Goal: Find contact information: Find contact information

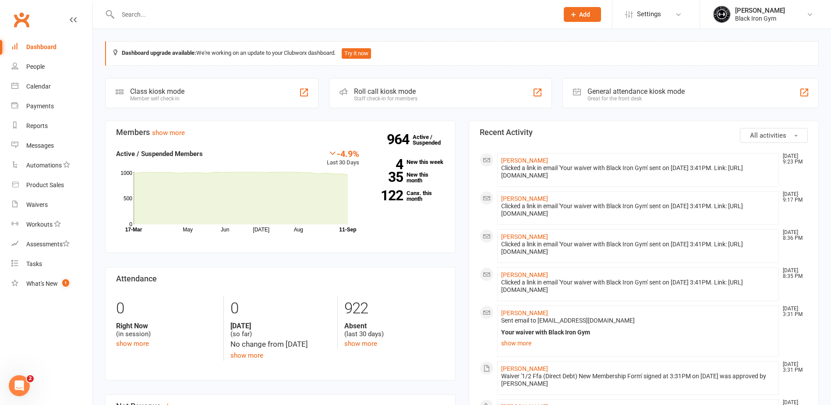
click at [148, 11] on input "text" at bounding box center [333, 14] width 437 height 12
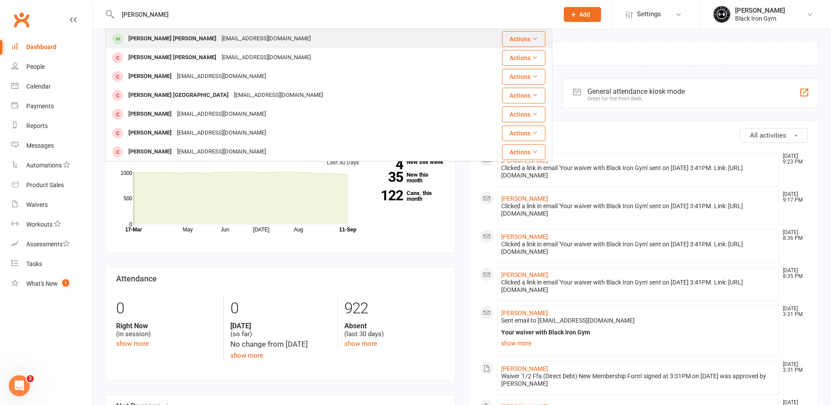
type input "[PERSON_NAME]"
click at [151, 40] on div "[PERSON_NAME] [PERSON_NAME]" at bounding box center [172, 38] width 93 height 13
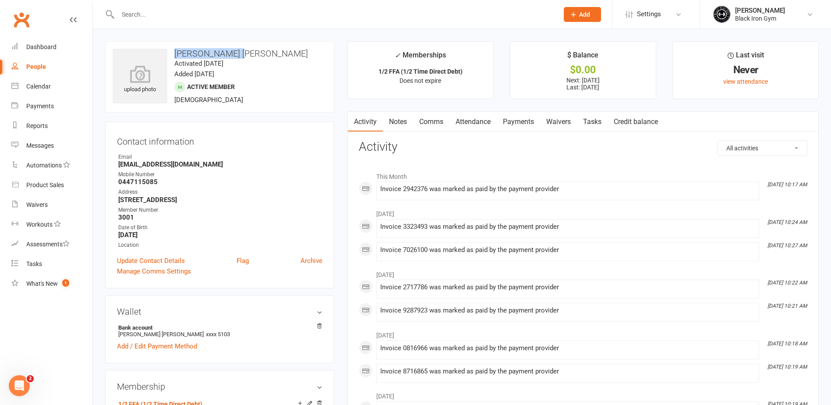
drag, startPoint x: 171, startPoint y: 53, endPoint x: 250, endPoint y: 56, distance: 78.4
click at [250, 56] on h3 "[PERSON_NAME] [PERSON_NAME]" at bounding box center [220, 54] width 214 height 10
drag, startPoint x: 250, startPoint y: 56, endPoint x: 238, endPoint y: 52, distance: 12.6
copy h3 "[PERSON_NAME] [PERSON_NAME]"
drag, startPoint x: 119, startPoint y: 164, endPoint x: 203, endPoint y: 168, distance: 84.6
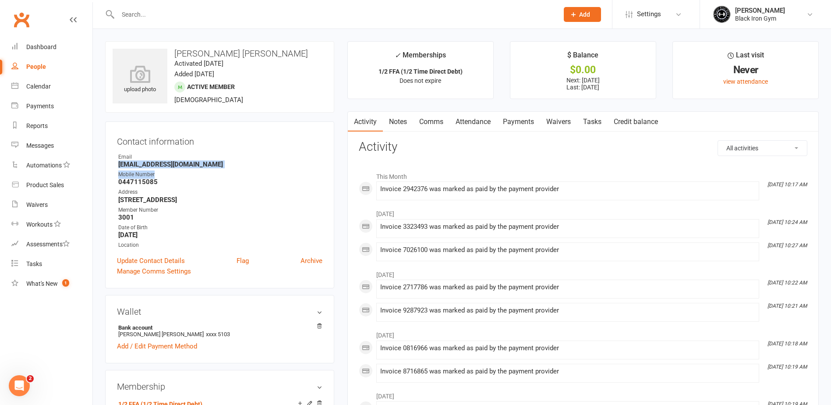
click at [203, 168] on div "Contact information Owner Email [EMAIL_ADDRESS][DOMAIN_NAME] Mobile Number [PHO…" at bounding box center [219, 204] width 229 height 167
click at [203, 168] on strong "[EMAIL_ADDRESS][DOMAIN_NAME]" at bounding box center [220, 164] width 204 height 8
drag, startPoint x: 117, startPoint y: 162, endPoint x: 200, endPoint y: 167, distance: 82.9
click at [200, 167] on li "Email [EMAIL_ADDRESS][DOMAIN_NAME]" at bounding box center [219, 160] width 205 height 15
drag, startPoint x: 200, startPoint y: 167, endPoint x: 195, endPoint y: 165, distance: 5.3
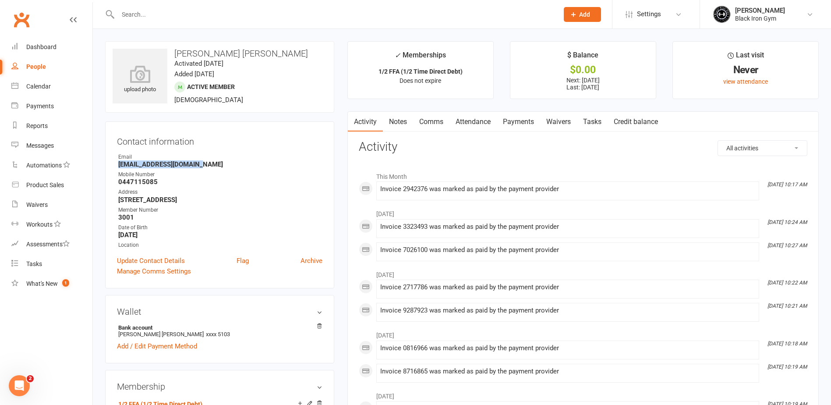
copy strong "[EMAIL_ADDRESS][DOMAIN_NAME]"
drag, startPoint x: 110, startPoint y: 182, endPoint x: 155, endPoint y: 179, distance: 44.3
click at [155, 179] on div "Contact information Owner Email [EMAIL_ADDRESS][DOMAIN_NAME] Mobile Number [PHO…" at bounding box center [219, 204] width 229 height 167
copy strong "0447115085"
drag, startPoint x: 110, startPoint y: 198, endPoint x: 215, endPoint y: 200, distance: 105.1
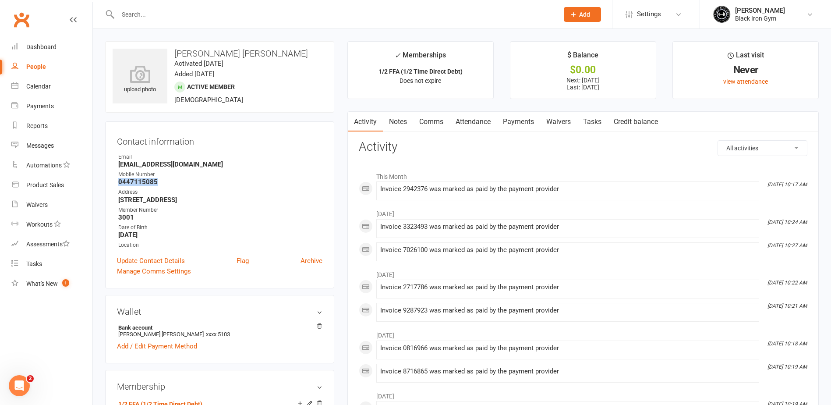
click at [215, 200] on div "Contact information Owner Email [EMAIL_ADDRESS][DOMAIN_NAME] Mobile Number [PHO…" at bounding box center [219, 204] width 229 height 167
drag, startPoint x: 215, startPoint y: 200, endPoint x: 209, endPoint y: 202, distance: 6.5
copy strong "[STREET_ADDRESS]"
click at [126, 16] on input "text" at bounding box center [333, 14] width 437 height 12
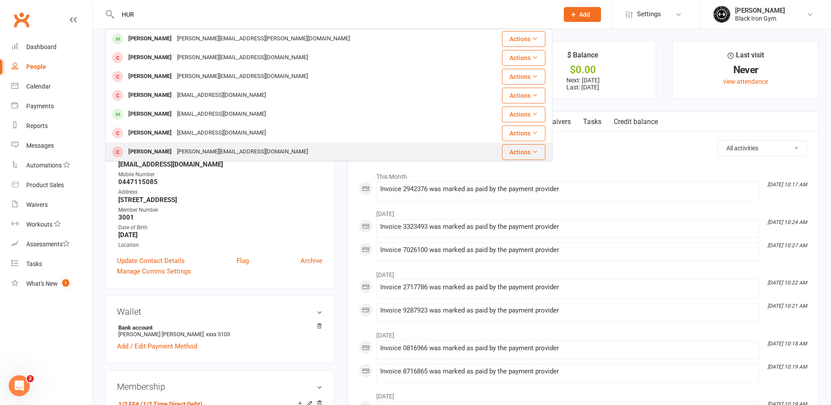
type input "HUR"
click at [174, 151] on div "[PERSON_NAME][EMAIL_ADDRESS][DOMAIN_NAME]" at bounding box center [242, 151] width 136 height 13
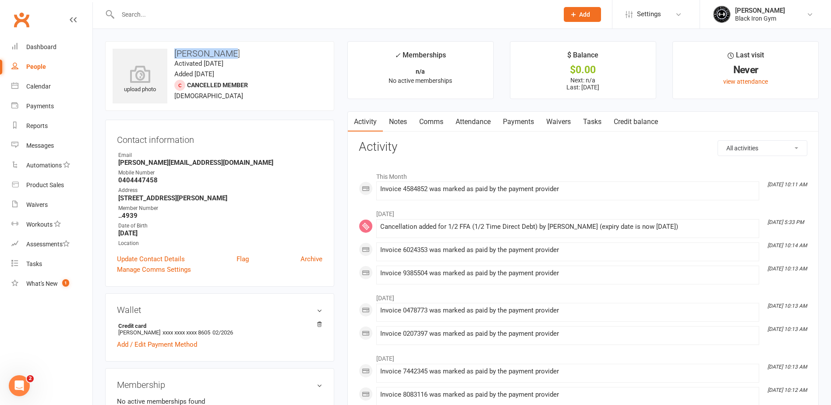
drag, startPoint x: 172, startPoint y: 53, endPoint x: 229, endPoint y: 52, distance: 56.5
click at [229, 52] on h3 "[PERSON_NAME]" at bounding box center [220, 54] width 214 height 10
drag, startPoint x: 229, startPoint y: 52, endPoint x: 219, endPoint y: 50, distance: 9.9
copy h3 "[PERSON_NAME]"
drag, startPoint x: 117, startPoint y: 162, endPoint x: 234, endPoint y: 166, distance: 116.5
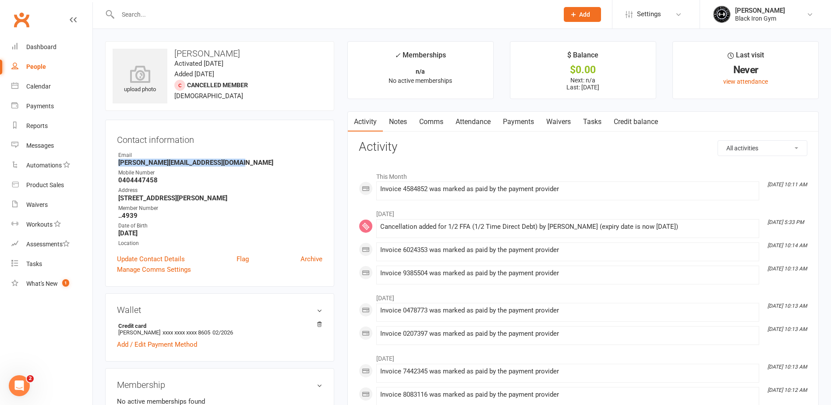
click at [234, 166] on li "Email [PERSON_NAME][EMAIL_ADDRESS][DOMAIN_NAME]" at bounding box center [219, 158] width 205 height 15
drag, startPoint x: 234, startPoint y: 166, endPoint x: 221, endPoint y: 162, distance: 13.4
copy strong "[PERSON_NAME][EMAIL_ADDRESS][DOMAIN_NAME]"
drag, startPoint x: 117, startPoint y: 179, endPoint x: 155, endPoint y: 182, distance: 38.2
click at [155, 182] on li "Mobile Number [PHONE_NUMBER]" at bounding box center [219, 176] width 205 height 15
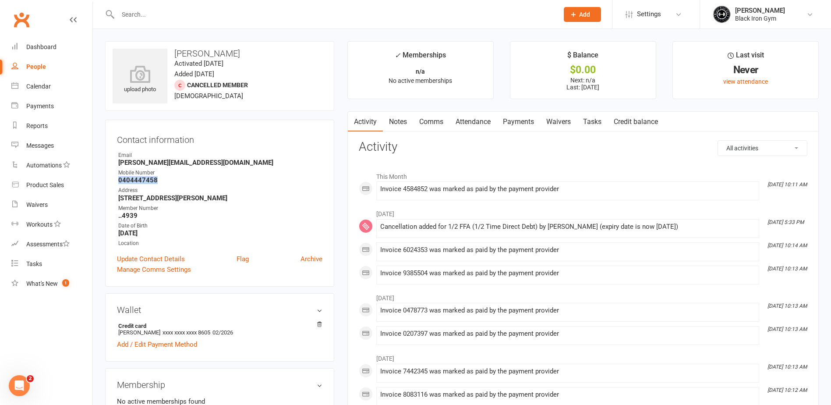
copy strong "0404447458"
drag, startPoint x: 116, startPoint y: 197, endPoint x: 214, endPoint y: 203, distance: 98.3
click at [214, 203] on div "Contact information Owner Email [PERSON_NAME][EMAIL_ADDRESS][DOMAIN_NAME] Mobil…" at bounding box center [219, 203] width 229 height 167
click at [214, 203] on ul "Owner Email [PERSON_NAME][EMAIL_ADDRESS][DOMAIN_NAME] Mobile Number [PHONE_NUMB…" at bounding box center [219, 199] width 205 height 96
drag, startPoint x: 115, startPoint y: 199, endPoint x: 215, endPoint y: 201, distance: 99.9
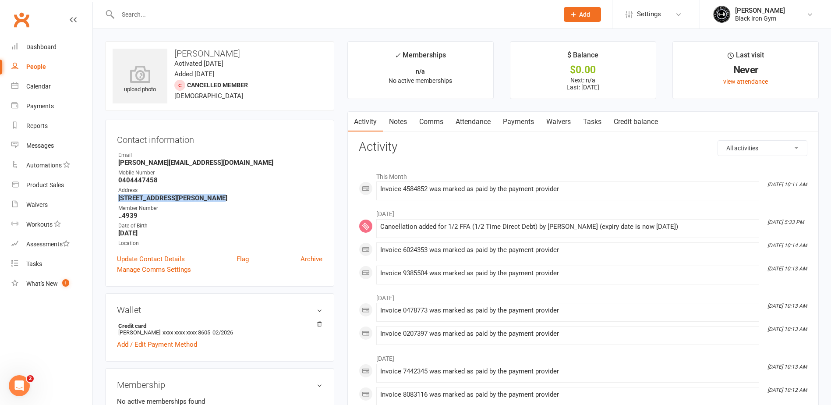
click at [215, 201] on div "Contact information Owner Email [PERSON_NAME][EMAIL_ADDRESS][DOMAIN_NAME] Mobil…" at bounding box center [219, 203] width 229 height 167
drag, startPoint x: 215, startPoint y: 201, endPoint x: 208, endPoint y: 198, distance: 7.8
copy strong "[STREET_ADDRESS][PERSON_NAME]"
click at [179, 15] on input "text" at bounding box center [333, 14] width 437 height 12
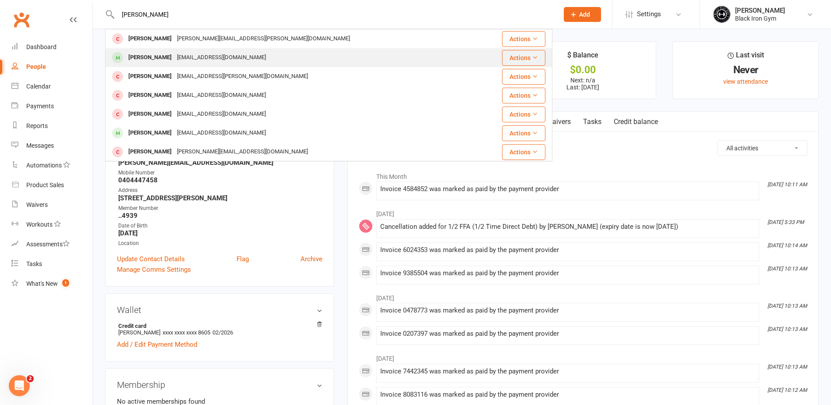
type input "[PERSON_NAME]"
click at [158, 56] on div "[PERSON_NAME]" at bounding box center [150, 57] width 49 height 13
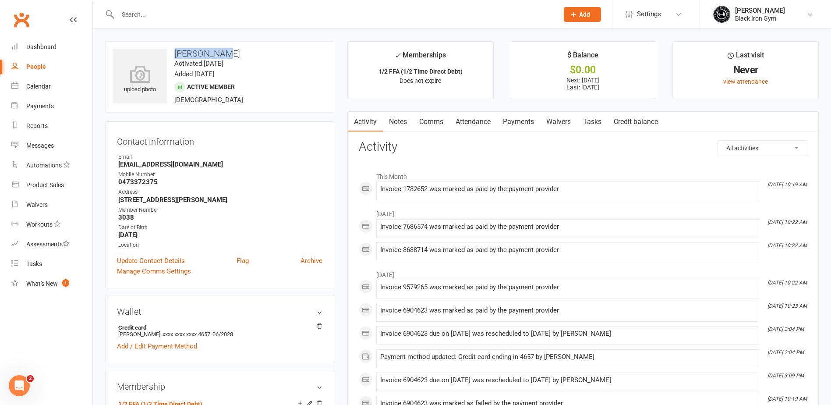
drag, startPoint x: 172, startPoint y: 51, endPoint x: 225, endPoint y: 55, distance: 53.6
click at [225, 55] on h3 "[PERSON_NAME]" at bounding box center [220, 54] width 214 height 10
drag, startPoint x: 225, startPoint y: 55, endPoint x: 214, endPoint y: 54, distance: 11.4
copy h3 "[PERSON_NAME]"
drag, startPoint x: 116, startPoint y: 161, endPoint x: 159, endPoint y: 169, distance: 43.7
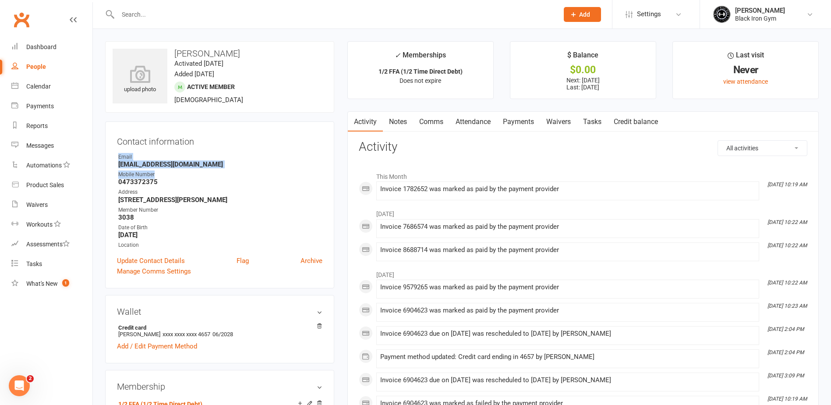
click at [159, 169] on div "Contact information Owner Email [EMAIL_ADDRESS][DOMAIN_NAME] Mobile Number [PHO…" at bounding box center [219, 204] width 229 height 167
drag, startPoint x: 159, startPoint y: 169, endPoint x: 130, endPoint y: 114, distance: 62.1
click at [130, 114] on contact-information "upload photo [PERSON_NAME] Activated [DATE] Added [DATE] Active member [DEMOGRA…" at bounding box center [219, 164] width 229 height 247
drag, startPoint x: 115, startPoint y: 165, endPoint x: 210, endPoint y: 166, distance: 94.6
click at [210, 166] on div "Contact information Owner Email [EMAIL_ADDRESS][DOMAIN_NAME] Mobile Number [PHO…" at bounding box center [219, 204] width 229 height 167
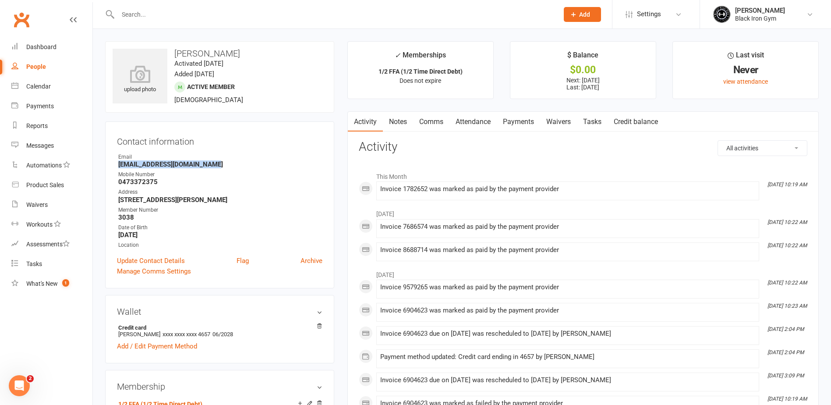
drag, startPoint x: 210, startPoint y: 166, endPoint x: 206, endPoint y: 163, distance: 4.7
copy strong "[EMAIL_ADDRESS][DOMAIN_NAME]"
drag, startPoint x: 115, startPoint y: 183, endPoint x: 164, endPoint y: 183, distance: 49.0
click at [165, 183] on div "Contact information Owner Email [EMAIL_ADDRESS][DOMAIN_NAME] Mobile Number [PHO…" at bounding box center [219, 204] width 229 height 167
drag, startPoint x: 164, startPoint y: 183, endPoint x: 151, endPoint y: 181, distance: 12.8
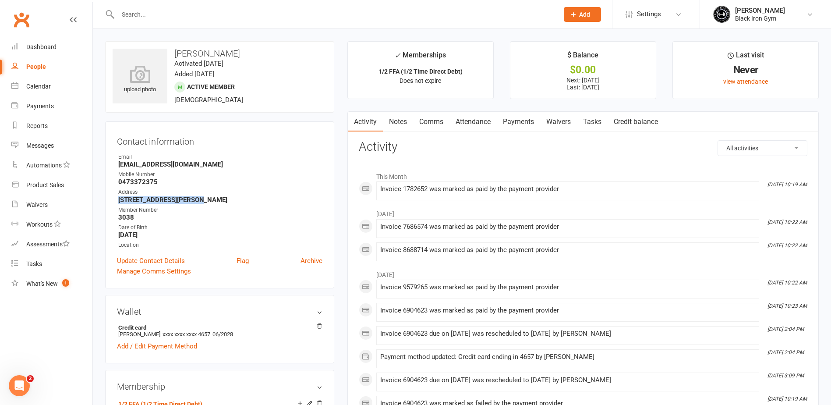
drag, startPoint x: 118, startPoint y: 199, endPoint x: 190, endPoint y: 203, distance: 72.8
click at [190, 203] on li "Address [STREET_ADDRESS][PERSON_NAME]" at bounding box center [219, 195] width 205 height 15
click at [173, 15] on input "text" at bounding box center [333, 14] width 437 height 12
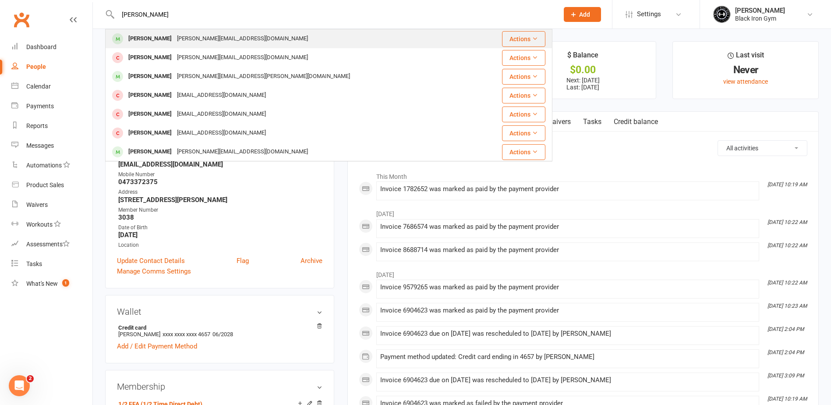
type input "[PERSON_NAME]"
click at [174, 39] on div "[PERSON_NAME][EMAIL_ADDRESS][DOMAIN_NAME]" at bounding box center [242, 38] width 136 height 13
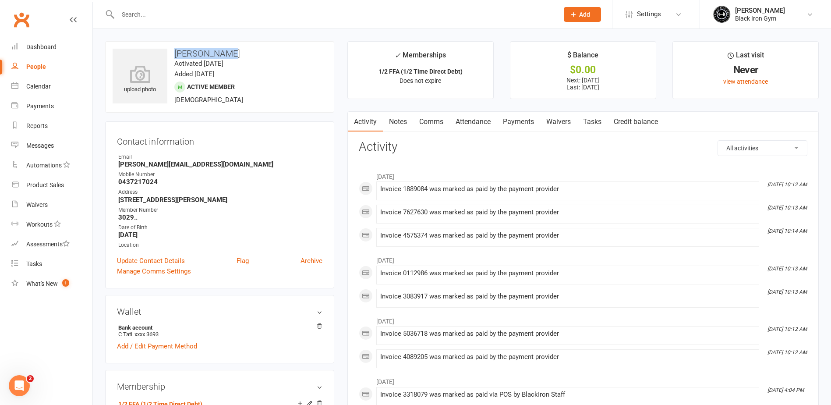
drag, startPoint x: 170, startPoint y: 50, endPoint x: 224, endPoint y: 55, distance: 54.5
click at [224, 55] on h3 "[PERSON_NAME]" at bounding box center [220, 54] width 214 height 10
drag, startPoint x: 224, startPoint y: 55, endPoint x: 217, endPoint y: 55, distance: 7.4
drag, startPoint x: 116, startPoint y: 163, endPoint x: 196, endPoint y: 163, distance: 80.1
click at [196, 163] on div "Contact information Owner Email [PERSON_NAME][EMAIL_ADDRESS][DOMAIN_NAME] Mobil…" at bounding box center [219, 204] width 229 height 167
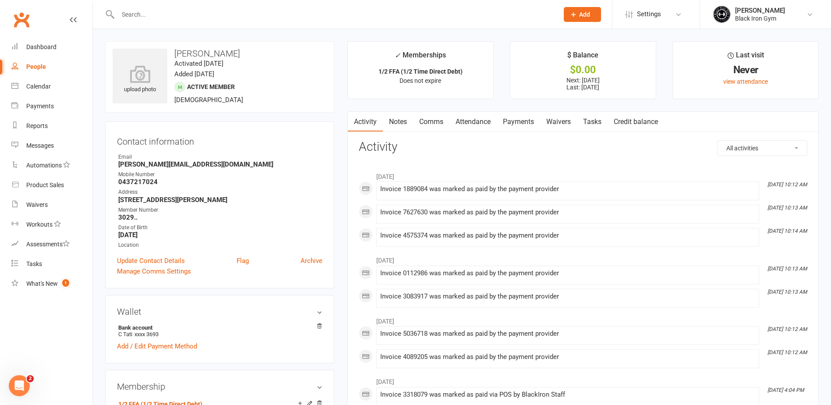
drag, startPoint x: 196, startPoint y: 163, endPoint x: 185, endPoint y: 160, distance: 10.9
drag, startPoint x: 185, startPoint y: 160, endPoint x: 172, endPoint y: 162, distance: 13.3
drag, startPoint x: 172, startPoint y: 162, endPoint x: 140, endPoint y: 127, distance: 47.4
click at [140, 127] on div "Contact information Owner Email [PERSON_NAME][EMAIL_ADDRESS][DOMAIN_NAME] Mobil…" at bounding box center [219, 204] width 229 height 167
drag, startPoint x: 114, startPoint y: 162, endPoint x: 194, endPoint y: 166, distance: 80.3
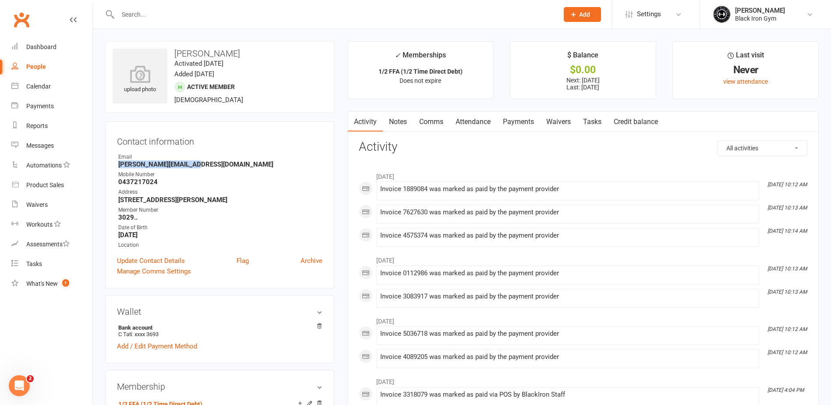
click at [195, 167] on div "Contact information Owner Email [PERSON_NAME][EMAIL_ADDRESS][DOMAIN_NAME] Mobil…" at bounding box center [219, 204] width 229 height 167
drag, startPoint x: 194, startPoint y: 166, endPoint x: 188, endPoint y: 163, distance: 7.4
drag, startPoint x: 104, startPoint y: 182, endPoint x: 155, endPoint y: 183, distance: 50.8
drag, startPoint x: 116, startPoint y: 198, endPoint x: 213, endPoint y: 201, distance: 97.3
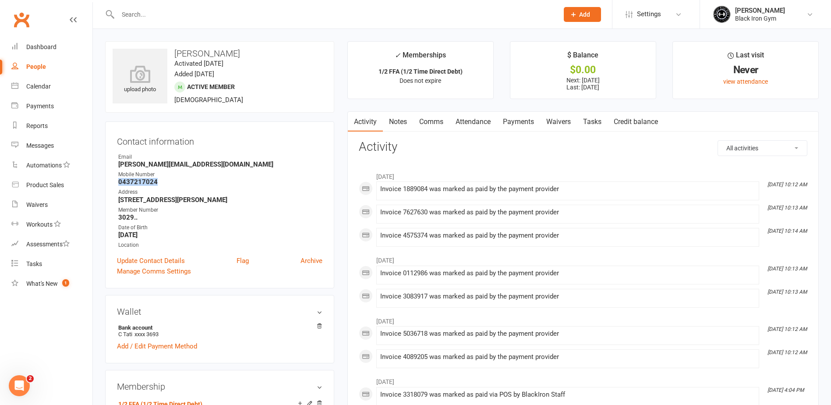
click at [213, 201] on div "Contact information Owner Email [PERSON_NAME][EMAIL_ADDRESS][DOMAIN_NAME] Mobil…" at bounding box center [219, 204] width 229 height 167
click at [155, 18] on input "text" at bounding box center [333, 14] width 437 height 12
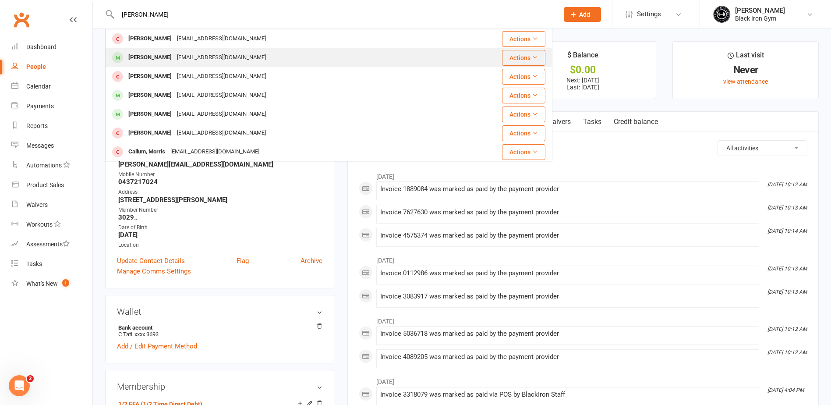
type input "[PERSON_NAME]"
click at [164, 54] on div "[PERSON_NAME]" at bounding box center [150, 57] width 49 height 13
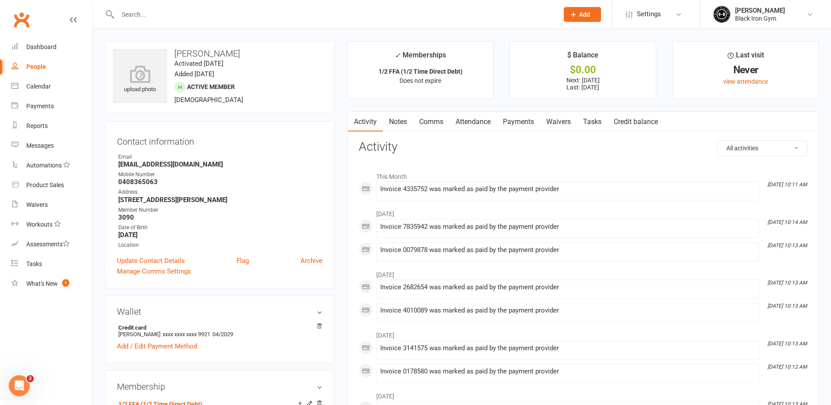
drag, startPoint x: 169, startPoint y: 52, endPoint x: 260, endPoint y: 54, distance: 91.1
click at [260, 54] on h3 "[PERSON_NAME]" at bounding box center [220, 54] width 214 height 10
drag, startPoint x: 260, startPoint y: 54, endPoint x: 226, endPoint y: 55, distance: 33.3
drag, startPoint x: 114, startPoint y: 163, endPoint x: 215, endPoint y: 168, distance: 101.3
click at [215, 168] on div "Contact information Owner Email [EMAIL_ADDRESS][DOMAIN_NAME] Mobile Number [PHO…" at bounding box center [219, 204] width 229 height 167
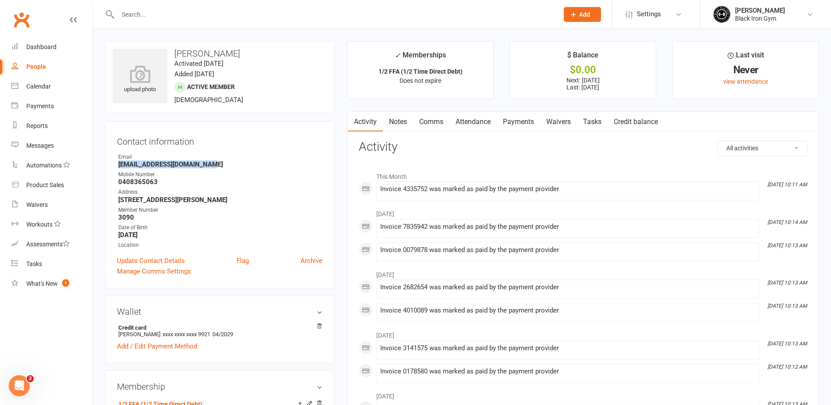
drag, startPoint x: 215, startPoint y: 168, endPoint x: 204, endPoint y: 166, distance: 11.3
drag, startPoint x: 118, startPoint y: 181, endPoint x: 159, endPoint y: 183, distance: 41.7
click at [159, 183] on li "Mobile Number [PHONE_NUMBER]" at bounding box center [219, 177] width 205 height 15
drag, startPoint x: 159, startPoint y: 183, endPoint x: 151, endPoint y: 183, distance: 8.8
drag, startPoint x: 111, startPoint y: 194, endPoint x: 124, endPoint y: 199, distance: 14.0
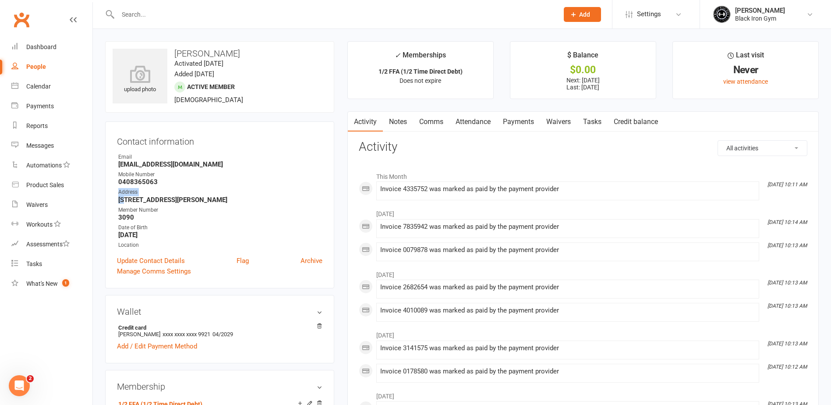
click at [124, 199] on div "Contact information Owner Email [EMAIL_ADDRESS][DOMAIN_NAME] Mobile Number [PHO…" at bounding box center [219, 204] width 229 height 167
drag, startPoint x: 124, startPoint y: 199, endPoint x: 113, endPoint y: 187, distance: 16.7
click at [113, 187] on div "Contact information Owner Email [EMAIL_ADDRESS][DOMAIN_NAME] Mobile Number [PHO…" at bounding box center [219, 204] width 229 height 167
drag, startPoint x: 117, startPoint y: 203, endPoint x: 183, endPoint y: 204, distance: 66.1
click at [183, 204] on div "Contact information Owner Email [EMAIL_ADDRESS][DOMAIN_NAME] Mobile Number [PHO…" at bounding box center [219, 204] width 229 height 167
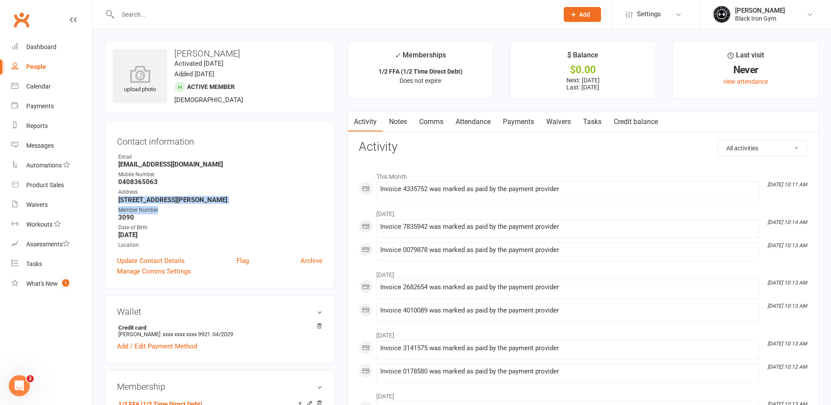
drag, startPoint x: 183, startPoint y: 204, endPoint x: 171, endPoint y: 211, distance: 14.6
click at [173, 211] on div "Member Number" at bounding box center [220, 210] width 204 height 8
click at [107, 192] on div "Contact information Owner Email [EMAIL_ADDRESS][DOMAIN_NAME] Mobile Number [PHO…" at bounding box center [219, 204] width 229 height 167
drag, startPoint x: 118, startPoint y: 198, endPoint x: 177, endPoint y: 202, distance: 59.2
click at [177, 202] on li "Address [STREET_ADDRESS][PERSON_NAME]" at bounding box center [219, 195] width 205 height 15
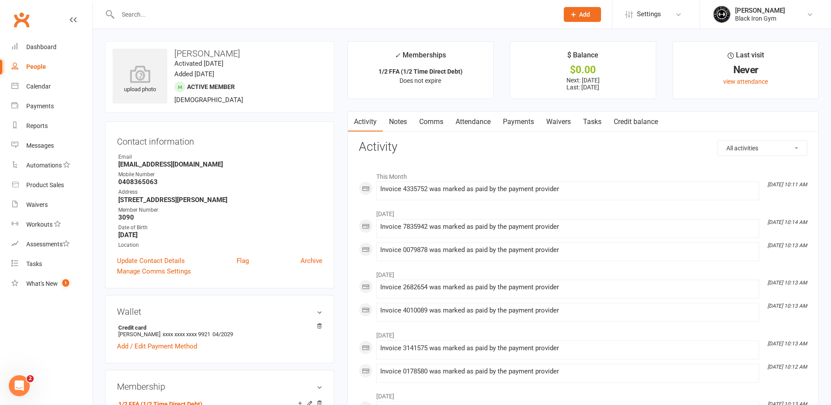
click at [124, 14] on input "text" at bounding box center [333, 14] width 437 height 12
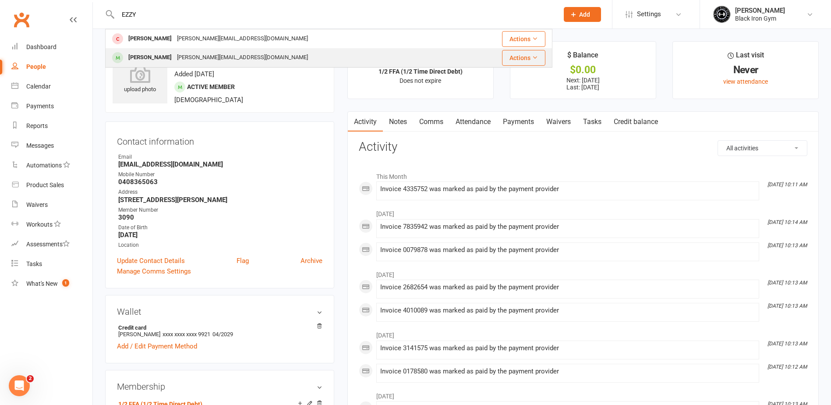
type input "EZZY"
click at [159, 57] on div "[PERSON_NAME]" at bounding box center [150, 57] width 49 height 13
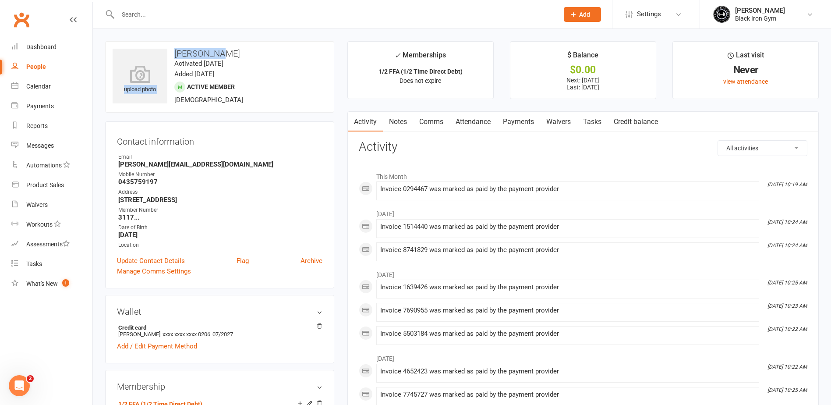
drag, startPoint x: 166, startPoint y: 50, endPoint x: 227, endPoint y: 53, distance: 60.5
click at [227, 53] on div "upload photo [PERSON_NAME] Activated [DATE] Added [DATE] Active member [DEMOGRA…" at bounding box center [219, 76] width 229 height 71
click at [242, 43] on div "upload photo [PERSON_NAME] Activated [DATE] Added [DATE] Active member [DEMOGRA…" at bounding box center [219, 76] width 229 height 71
drag, startPoint x: 170, startPoint y: 54, endPoint x: 225, endPoint y: 54, distance: 54.3
click at [225, 54] on h3 "[PERSON_NAME]" at bounding box center [220, 54] width 214 height 10
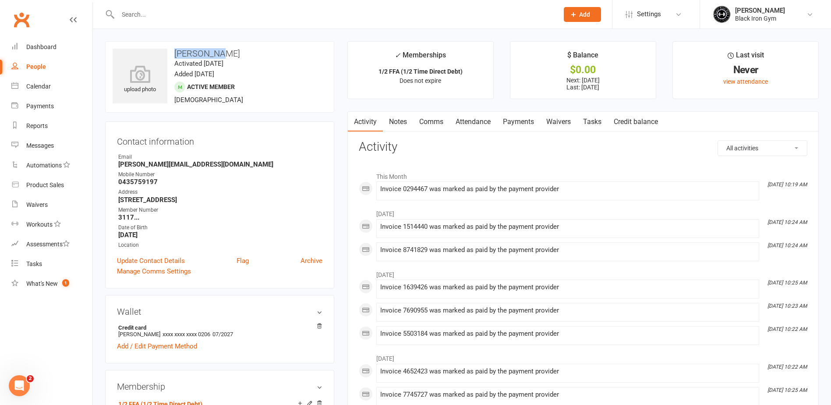
drag, startPoint x: 225, startPoint y: 54, endPoint x: 213, endPoint y: 53, distance: 11.9
drag, startPoint x: 119, startPoint y: 166, endPoint x: 197, endPoint y: 164, distance: 78.4
click at [197, 165] on div "Contact information Owner Email [PERSON_NAME][EMAIL_ADDRESS][DOMAIN_NAME] Mobil…" at bounding box center [219, 204] width 229 height 167
drag, startPoint x: 197, startPoint y: 164, endPoint x: 187, endPoint y: 163, distance: 10.1
drag, startPoint x: 115, startPoint y: 180, endPoint x: 162, endPoint y: 184, distance: 47.0
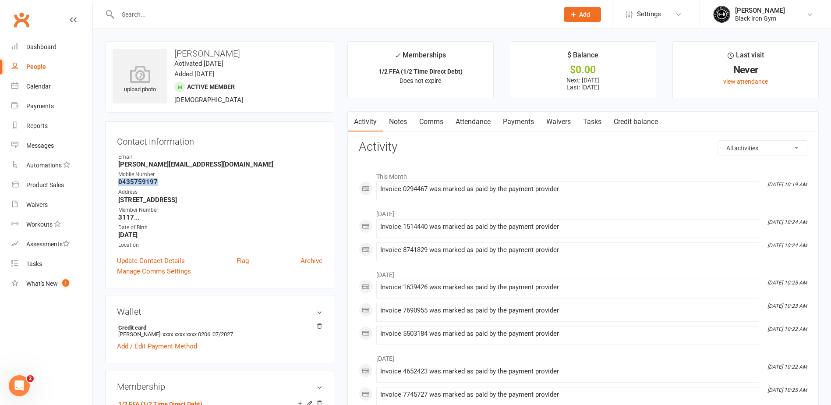
click at [163, 184] on div "Contact information Owner Email [PERSON_NAME][EMAIL_ADDRESS][DOMAIN_NAME] Mobil…" at bounding box center [219, 204] width 229 height 167
drag, startPoint x: 162, startPoint y: 184, endPoint x: 151, endPoint y: 180, distance: 11.8
drag, startPoint x: 111, startPoint y: 200, endPoint x: 179, endPoint y: 203, distance: 67.9
click at [179, 203] on div "Contact information Owner Email [PERSON_NAME][EMAIL_ADDRESS][DOMAIN_NAME] Mobil…" at bounding box center [219, 204] width 229 height 167
drag, startPoint x: 179, startPoint y: 203, endPoint x: 171, endPoint y: 199, distance: 9.2
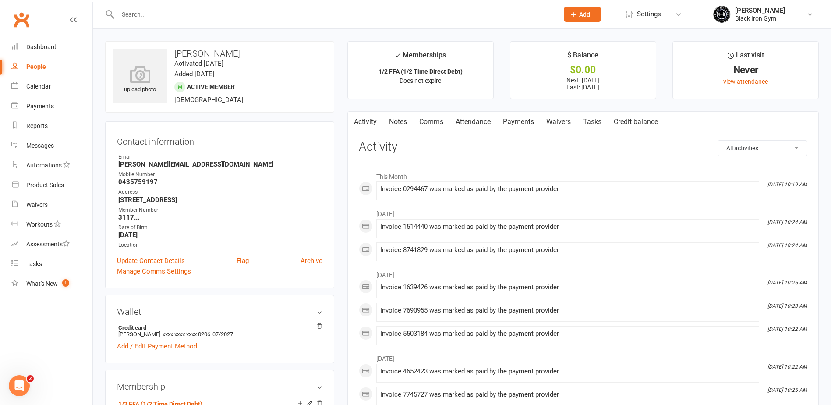
click at [149, 13] on input "text" at bounding box center [333, 14] width 437 height 12
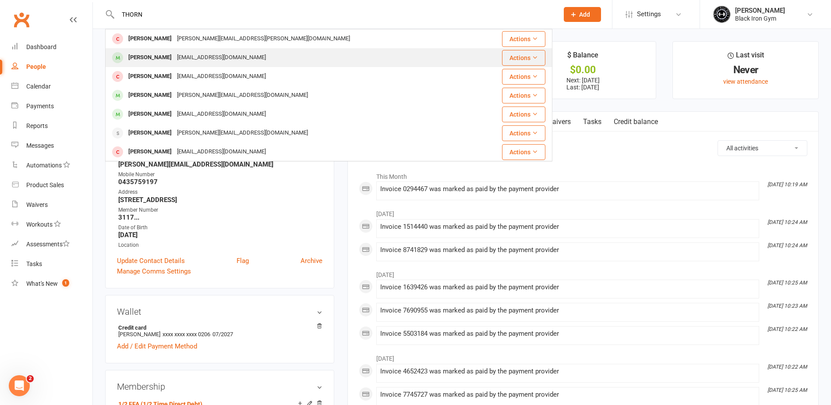
type input "THORN"
click at [144, 56] on div "[PERSON_NAME]" at bounding box center [150, 57] width 49 height 13
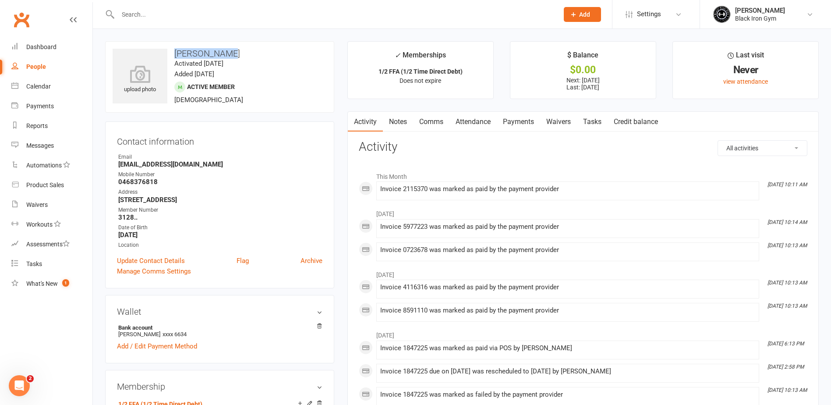
drag, startPoint x: 174, startPoint y: 52, endPoint x: 240, endPoint y: 57, distance: 65.5
click at [240, 57] on h3 "[PERSON_NAME]" at bounding box center [220, 54] width 214 height 10
drag, startPoint x: 240, startPoint y: 57, endPoint x: 219, endPoint y: 53, distance: 21.0
drag, startPoint x: 117, startPoint y: 164, endPoint x: 187, endPoint y: 165, distance: 69.6
click at [187, 166] on li "Email [EMAIL_ADDRESS][DOMAIN_NAME]" at bounding box center [219, 160] width 205 height 15
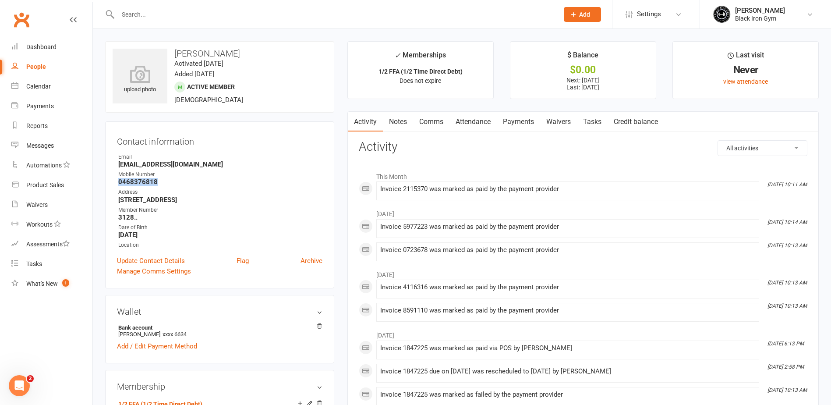
drag, startPoint x: 113, startPoint y: 181, endPoint x: 158, endPoint y: 185, distance: 44.8
click at [158, 185] on div "Contact information Owner Email [EMAIL_ADDRESS][DOMAIN_NAME] Mobile Number [PHO…" at bounding box center [219, 204] width 229 height 167
drag, startPoint x: 158, startPoint y: 185, endPoint x: 153, endPoint y: 182, distance: 5.7
drag, startPoint x: 116, startPoint y: 195, endPoint x: 126, endPoint y: 199, distance: 11.2
click at [126, 199] on div "Contact information Owner Email [EMAIL_ADDRESS][DOMAIN_NAME] Mobile Number [PHO…" at bounding box center [219, 204] width 229 height 167
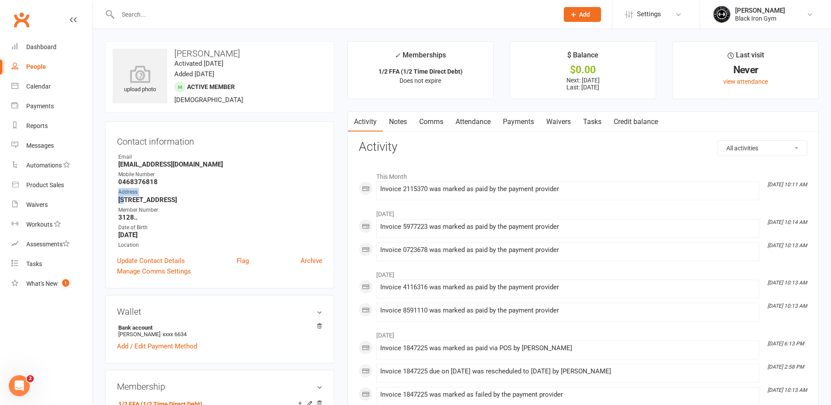
drag, startPoint x: 126, startPoint y: 199, endPoint x: 101, endPoint y: 187, distance: 27.8
drag, startPoint x: 112, startPoint y: 200, endPoint x: 187, endPoint y: 203, distance: 74.5
click at [187, 203] on div "Contact information Owner Email [EMAIL_ADDRESS][DOMAIN_NAME] Mobile Number [PHO…" at bounding box center [219, 204] width 229 height 167
click at [159, 9] on input "text" at bounding box center [333, 14] width 437 height 12
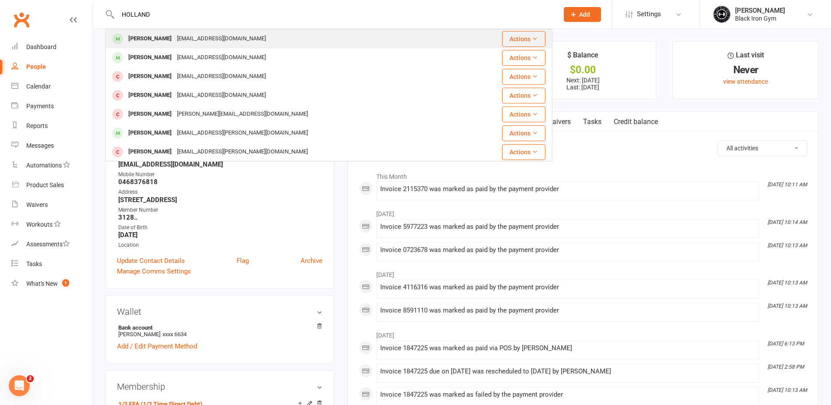
type input "HOLLAND"
click at [144, 37] on div "[PERSON_NAME]" at bounding box center [150, 38] width 49 height 13
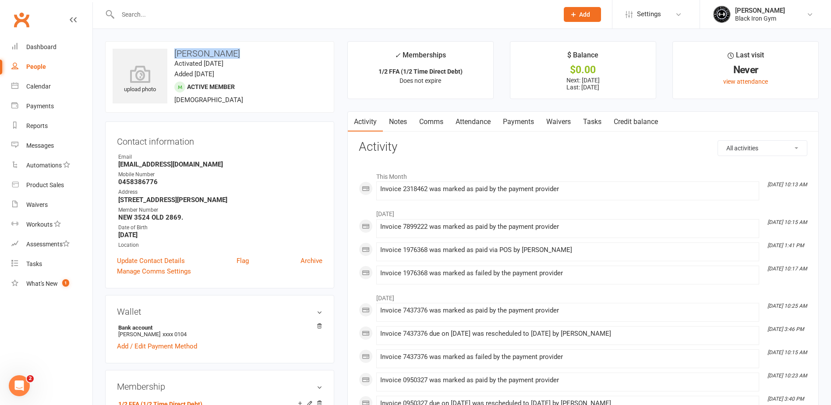
drag, startPoint x: 172, startPoint y: 55, endPoint x: 241, endPoint y: 54, distance: 69.2
click at [241, 54] on h3 "[PERSON_NAME]" at bounding box center [220, 54] width 214 height 10
drag, startPoint x: 241, startPoint y: 54, endPoint x: 218, endPoint y: 51, distance: 22.5
drag, startPoint x: 109, startPoint y: 165, endPoint x: 200, endPoint y: 163, distance: 90.7
click at [201, 163] on div "Contact information Owner Email [EMAIL_ADDRESS][DOMAIN_NAME] Mobile Number [PHO…" at bounding box center [219, 204] width 229 height 167
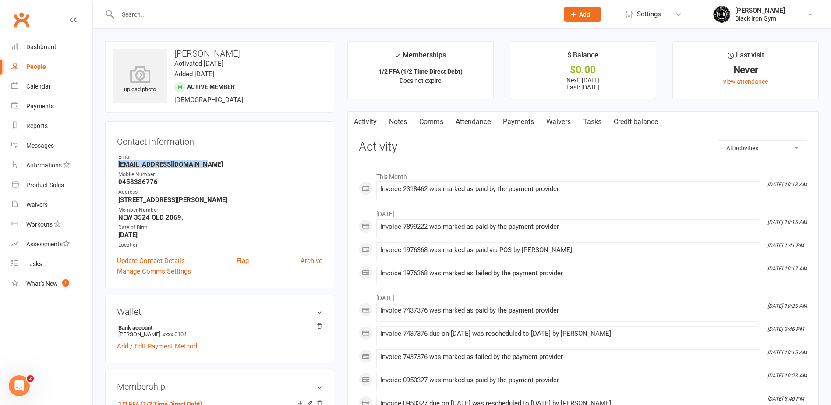
drag, startPoint x: 200, startPoint y: 163, endPoint x: 194, endPoint y: 163, distance: 6.1
drag, startPoint x: 114, startPoint y: 181, endPoint x: 169, endPoint y: 179, distance: 55.2
click at [169, 179] on div "Contact information Owner Email [EMAIL_ADDRESS][DOMAIN_NAME] Mobile Number [PHO…" at bounding box center [219, 204] width 229 height 167
drag, startPoint x: 169, startPoint y: 179, endPoint x: 156, endPoint y: 181, distance: 12.9
drag, startPoint x: 117, startPoint y: 201, endPoint x: 163, endPoint y: 203, distance: 46.0
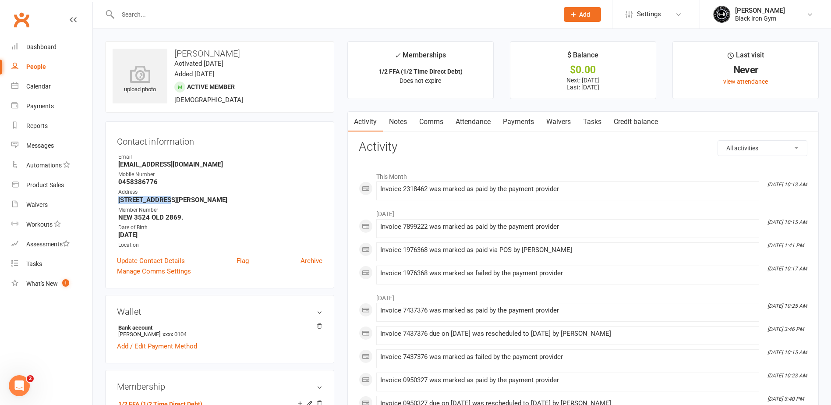
click at [163, 203] on li "Address [STREET_ADDRESS][PERSON_NAME]" at bounding box center [219, 195] width 205 height 15
click at [131, 11] on input "text" at bounding box center [333, 14] width 437 height 12
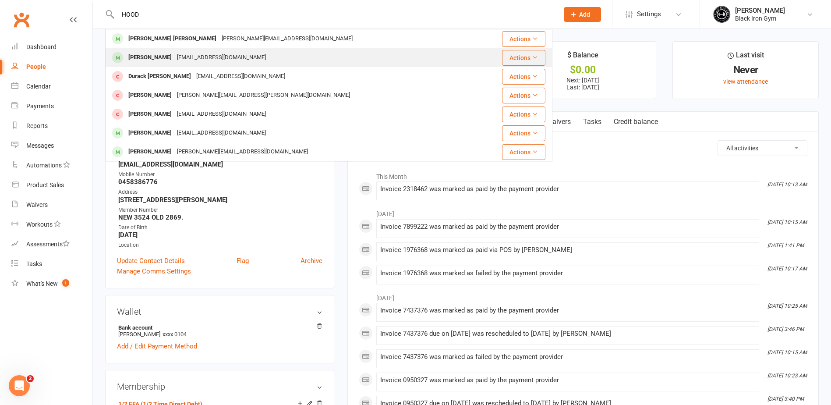
type input "HOOD"
click at [132, 53] on div "[PERSON_NAME]" at bounding box center [150, 57] width 49 height 13
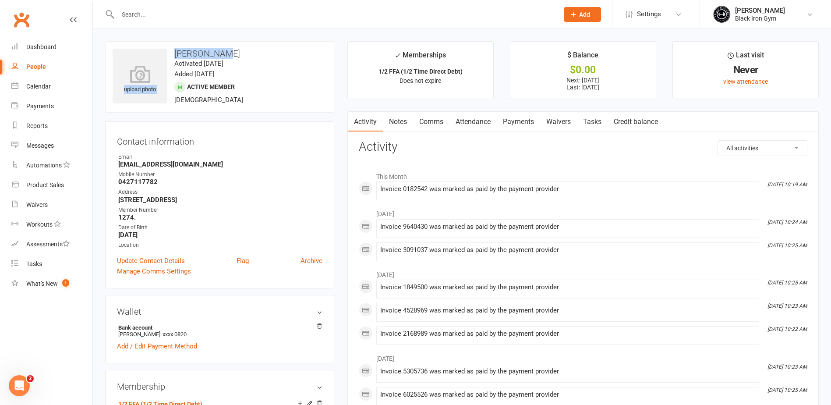
drag, startPoint x: 166, startPoint y: 53, endPoint x: 270, endPoint y: 56, distance: 104.2
click at [270, 56] on div "upload photo [PERSON_NAME] Activated [DATE] Added [DATE] Active member [DEMOGRA…" at bounding box center [219, 76] width 229 height 71
click at [270, 56] on h3 "[PERSON_NAME]" at bounding box center [220, 54] width 214 height 10
drag, startPoint x: 175, startPoint y: 49, endPoint x: 225, endPoint y: 50, distance: 50.4
click at [225, 50] on h3 "[PERSON_NAME]" at bounding box center [220, 54] width 214 height 10
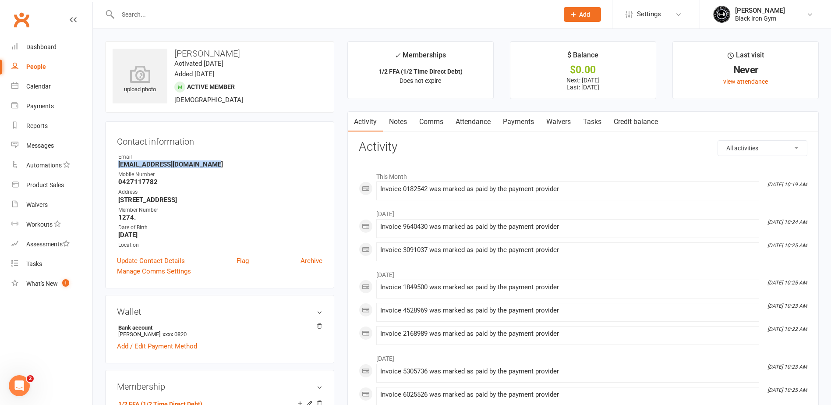
drag, startPoint x: 112, startPoint y: 163, endPoint x: 209, endPoint y: 166, distance: 97.2
click at [209, 166] on div "Contact information Owner Email [EMAIL_ADDRESS][DOMAIN_NAME] Mobile Number [PHO…" at bounding box center [219, 204] width 229 height 167
drag, startPoint x: 209, startPoint y: 166, endPoint x: 203, endPoint y: 161, distance: 7.5
drag, startPoint x: 114, startPoint y: 180, endPoint x: 175, endPoint y: 187, distance: 61.2
click at [175, 187] on div "Contact information Owner Email [EMAIL_ADDRESS][DOMAIN_NAME] Mobile Number [PHO…" at bounding box center [219, 204] width 229 height 167
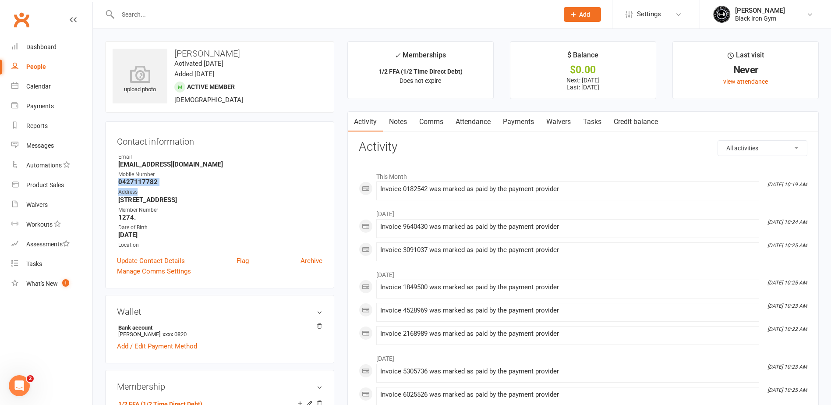
click at [324, 193] on div "Contact information Owner Email [EMAIL_ADDRESS][DOMAIN_NAME] Mobile Number [PHO…" at bounding box center [219, 204] width 229 height 167
drag, startPoint x: 116, startPoint y: 180, endPoint x: 155, endPoint y: 183, distance: 39.1
click at [155, 183] on div "Contact information Owner Email [EMAIL_ADDRESS][DOMAIN_NAME] Mobile Number [PHO…" at bounding box center [219, 204] width 229 height 167
drag, startPoint x: 112, startPoint y: 200, endPoint x: 176, endPoint y: 200, distance: 64.4
click at [176, 200] on div "Contact information Owner Email [EMAIL_ADDRESS][DOMAIN_NAME] Mobile Number [PHO…" at bounding box center [219, 204] width 229 height 167
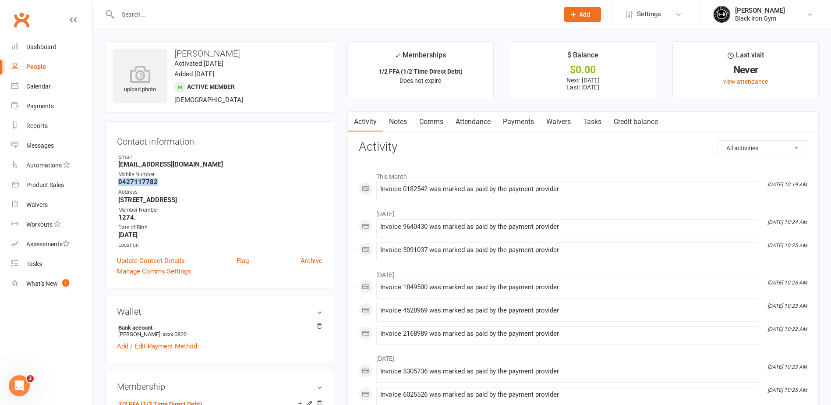
drag, startPoint x: 176, startPoint y: 200, endPoint x: 167, endPoint y: 198, distance: 8.9
click at [171, 18] on input "text" at bounding box center [333, 14] width 437 height 12
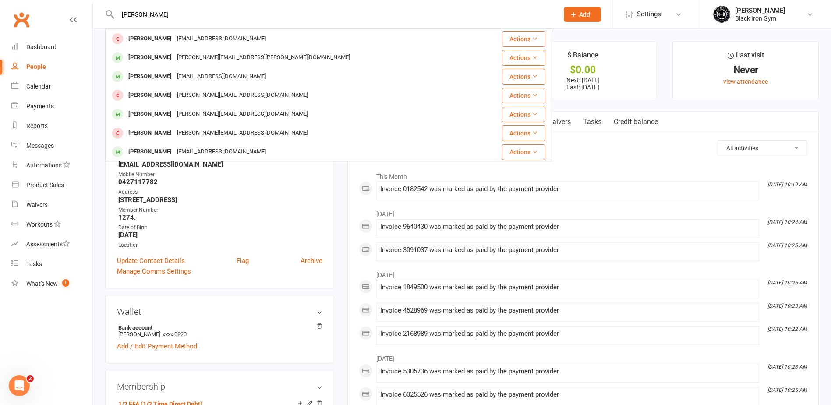
click at [122, 13] on input "[PERSON_NAME]" at bounding box center [333, 14] width 437 height 12
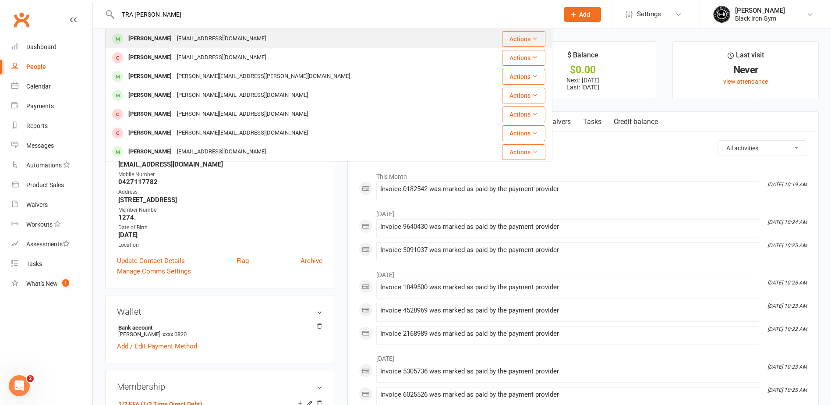
type input "TRA [PERSON_NAME]"
click at [155, 39] on div "[PERSON_NAME]" at bounding box center [150, 38] width 49 height 13
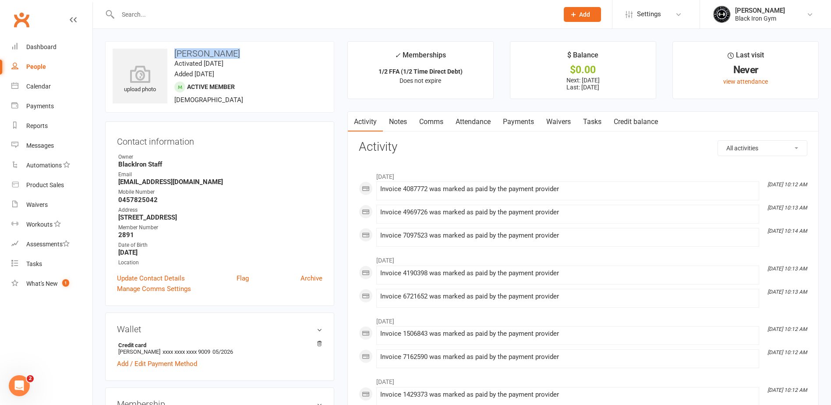
drag, startPoint x: 174, startPoint y: 51, endPoint x: 246, endPoint y: 53, distance: 71.4
click at [246, 53] on h3 "[PERSON_NAME]" at bounding box center [220, 54] width 214 height 10
drag, startPoint x: 246, startPoint y: 53, endPoint x: 233, endPoint y: 54, distance: 12.8
drag, startPoint x: 116, startPoint y: 179, endPoint x: 223, endPoint y: 187, distance: 107.1
click at [223, 188] on div "Contact information Owner BlackIron Staff Email [EMAIL_ADDRESS][DOMAIN_NAME] Mo…" at bounding box center [219, 213] width 229 height 184
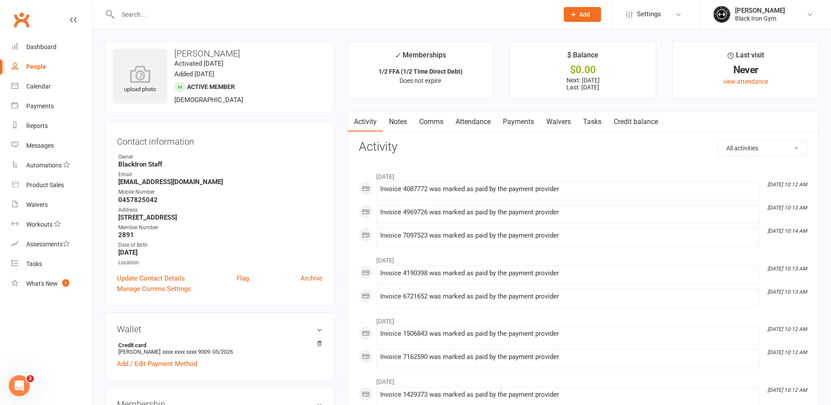
drag, startPoint x: 223, startPoint y: 187, endPoint x: 210, endPoint y: 175, distance: 17.3
drag, startPoint x: 210, startPoint y: 175, endPoint x: 110, endPoint y: 163, distance: 101.0
click at [110, 163] on div "Contact information Owner BlackIron Staff Email [EMAIL_ADDRESS][DOMAIN_NAME] Mo…" at bounding box center [219, 213] width 229 height 184
drag, startPoint x: 115, startPoint y: 183, endPoint x: 248, endPoint y: 183, distance: 133.1
click at [248, 183] on div "Contact information Owner BlackIron Staff Email [EMAIL_ADDRESS][DOMAIN_NAME] Mo…" at bounding box center [219, 213] width 229 height 184
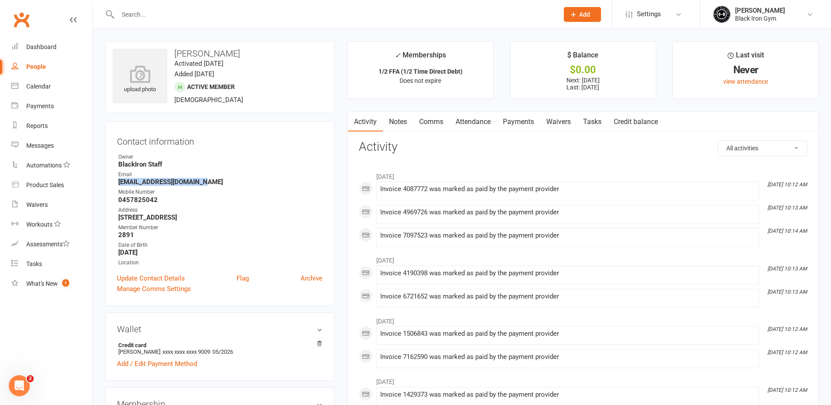
drag, startPoint x: 247, startPoint y: 184, endPoint x: 199, endPoint y: 180, distance: 48.0
click at [294, 147] on div "Contact information Owner BlackIron Staff Email [EMAIL_ADDRESS][DOMAIN_NAME] Mo…" at bounding box center [219, 213] width 229 height 184
drag, startPoint x: 113, startPoint y: 200, endPoint x: 156, endPoint y: 200, distance: 43.8
click at [156, 200] on div "Contact information Owner BlackIron Staff Email [EMAIL_ADDRESS][DOMAIN_NAME] Mo…" at bounding box center [219, 213] width 229 height 184
drag, startPoint x: 156, startPoint y: 200, endPoint x: 151, endPoint y: 197, distance: 5.9
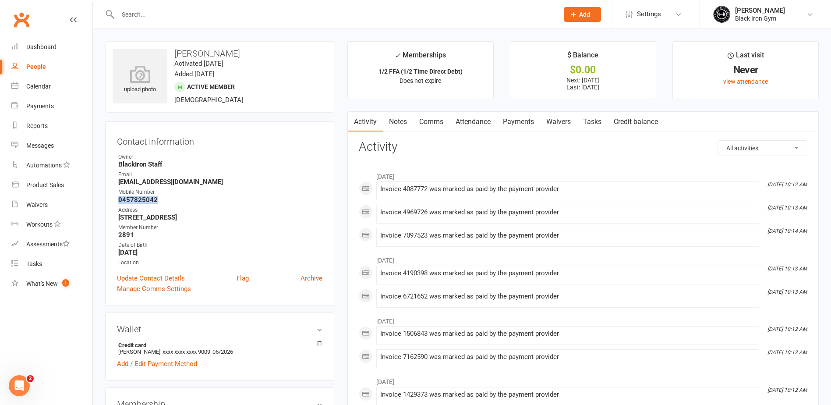
drag, startPoint x: 117, startPoint y: 218, endPoint x: 205, endPoint y: 218, distance: 88.0
click at [206, 218] on li "Address [STREET_ADDRESS]" at bounding box center [219, 213] width 205 height 15
click at [141, 16] on input "text" at bounding box center [333, 14] width 437 height 12
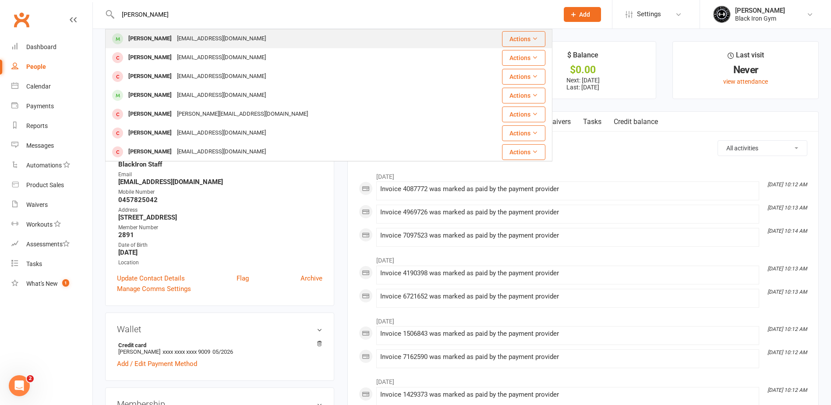
type input "[PERSON_NAME]"
click at [141, 37] on div "[PERSON_NAME]" at bounding box center [150, 38] width 49 height 13
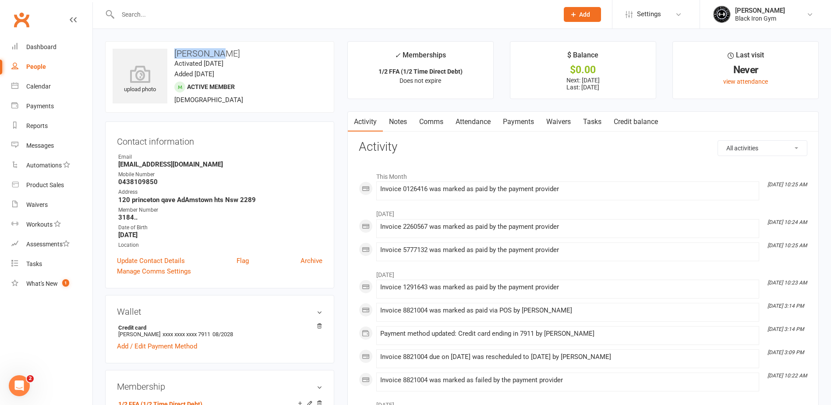
drag, startPoint x: 168, startPoint y: 50, endPoint x: 225, endPoint y: 53, distance: 57.9
click at [225, 53] on h3 "[PERSON_NAME]" at bounding box center [220, 54] width 214 height 10
drag, startPoint x: 225, startPoint y: 53, endPoint x: 217, endPoint y: 50, distance: 9.1
drag, startPoint x: 114, startPoint y: 165, endPoint x: 213, endPoint y: 166, distance: 99.0
click at [213, 166] on div "Contact information Owner Email [EMAIL_ADDRESS][DOMAIN_NAME] Mobile Number [PHO…" at bounding box center [219, 204] width 229 height 167
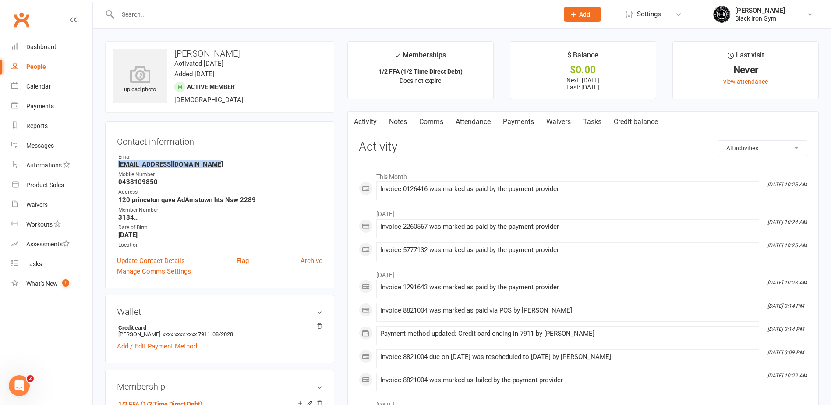
drag, startPoint x: 213, startPoint y: 166, endPoint x: 209, endPoint y: 164, distance: 4.7
drag, startPoint x: 113, startPoint y: 181, endPoint x: 155, endPoint y: 186, distance: 41.8
click at [155, 186] on div "Contact information Owner Email [EMAIL_ADDRESS][DOMAIN_NAME] Mobile Number [PHO…" at bounding box center [219, 204] width 229 height 167
drag, startPoint x: 155, startPoint y: 186, endPoint x: 127, endPoint y: 179, distance: 28.0
drag, startPoint x: 116, startPoint y: 200, endPoint x: 210, endPoint y: 182, distance: 95.1
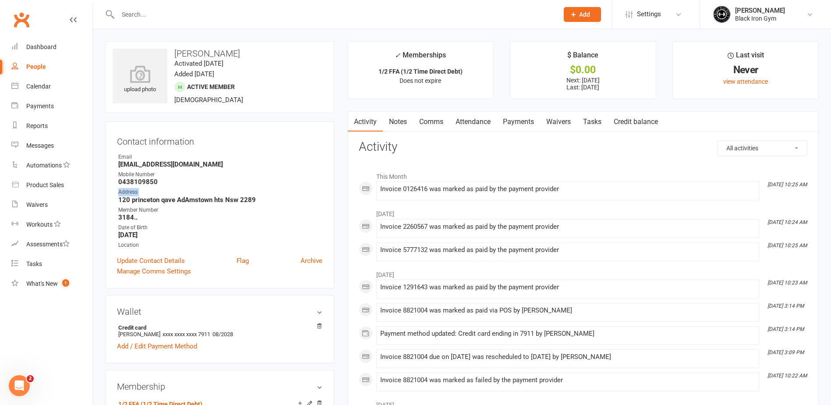
click at [210, 182] on div "Contact information Owner Email [EMAIL_ADDRESS][DOMAIN_NAME] Mobile Number [PHO…" at bounding box center [219, 204] width 229 height 167
click at [114, 204] on div "Contact information Owner Email [EMAIL_ADDRESS][DOMAIN_NAME] Mobile Number [PHO…" at bounding box center [219, 204] width 229 height 167
drag, startPoint x: 118, startPoint y: 199, endPoint x: 197, endPoint y: 201, distance: 79.7
click at [197, 201] on li "Address [STREET_ADDRESS]" at bounding box center [219, 195] width 205 height 15
drag, startPoint x: 114, startPoint y: 180, endPoint x: 155, endPoint y: 184, distance: 41.3
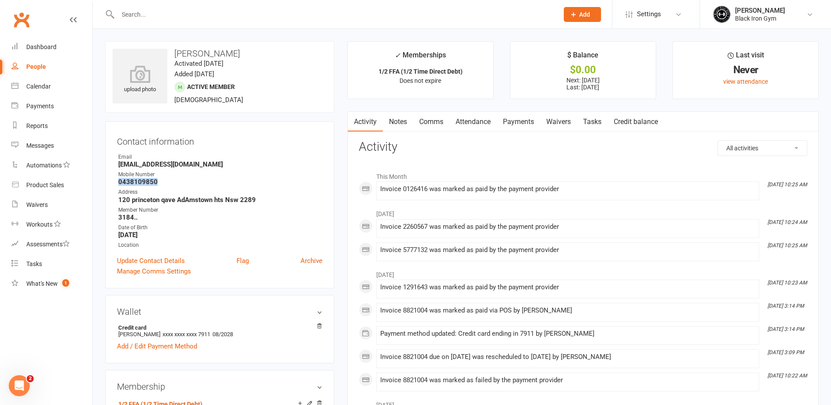
click at [155, 184] on div "Contact information Owner Email [EMAIL_ADDRESS][DOMAIN_NAME] Mobile Number [PHO…" at bounding box center [219, 204] width 229 height 167
drag, startPoint x: 155, startPoint y: 184, endPoint x: 151, endPoint y: 182, distance: 4.7
click at [162, 18] on input "text" at bounding box center [333, 14] width 437 height 12
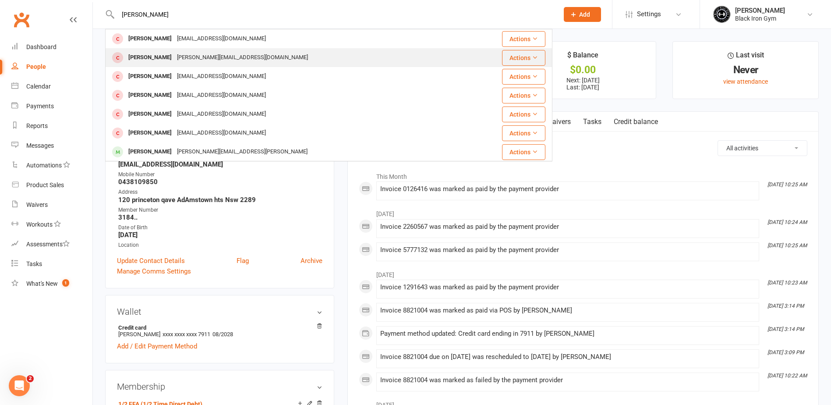
type input "[PERSON_NAME]"
click at [155, 57] on div "[PERSON_NAME]" at bounding box center [150, 57] width 49 height 13
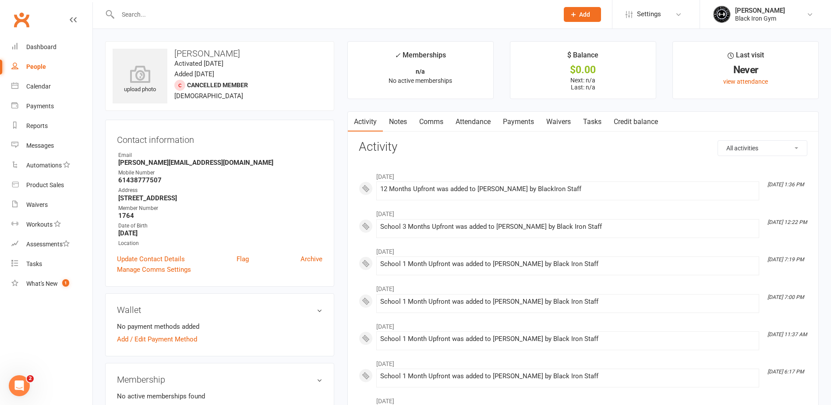
click at [116, 13] on input "text" at bounding box center [333, 14] width 437 height 12
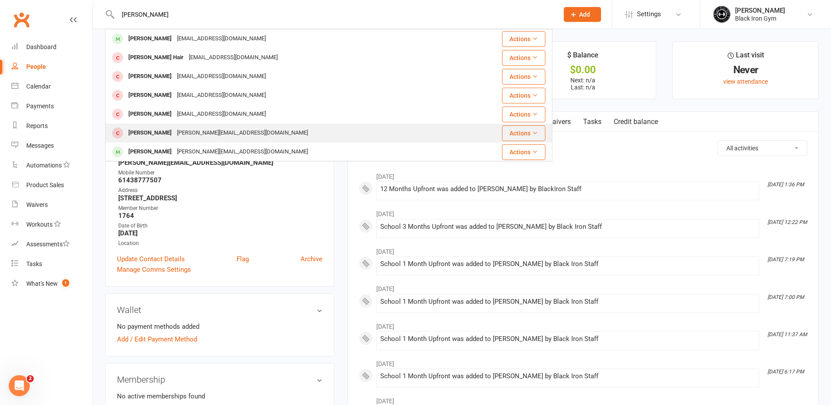
type input "[PERSON_NAME]"
